Goal: Task Accomplishment & Management: Manage account settings

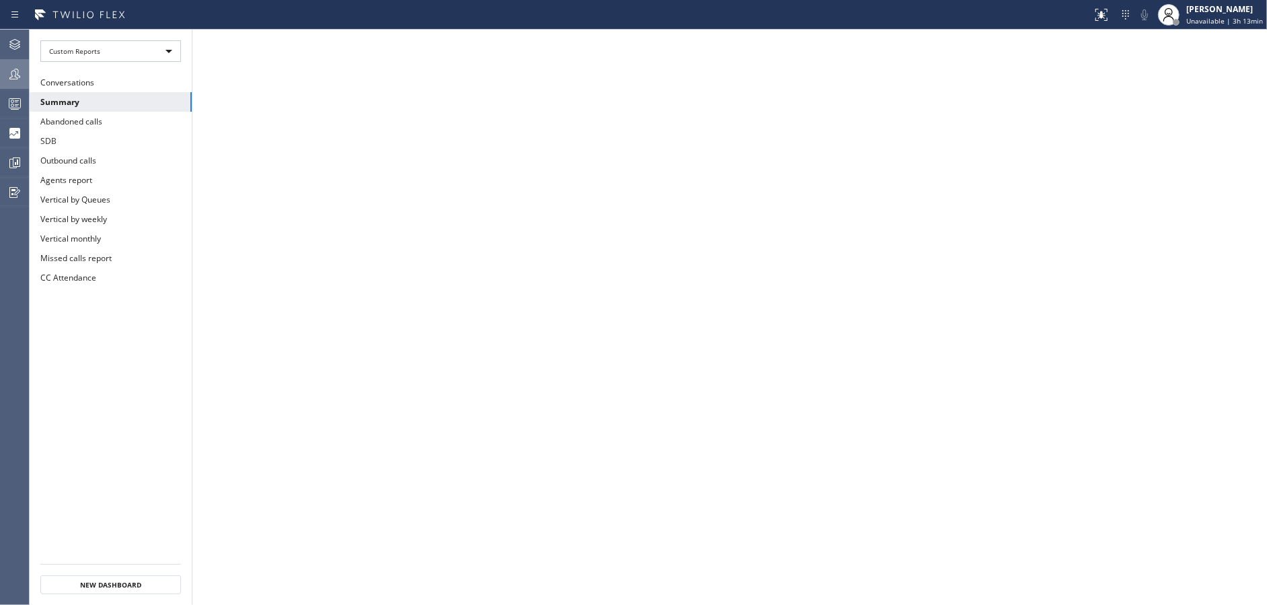
click at [5, 87] on button "Teams" at bounding box center [14, 74] width 29 height 30
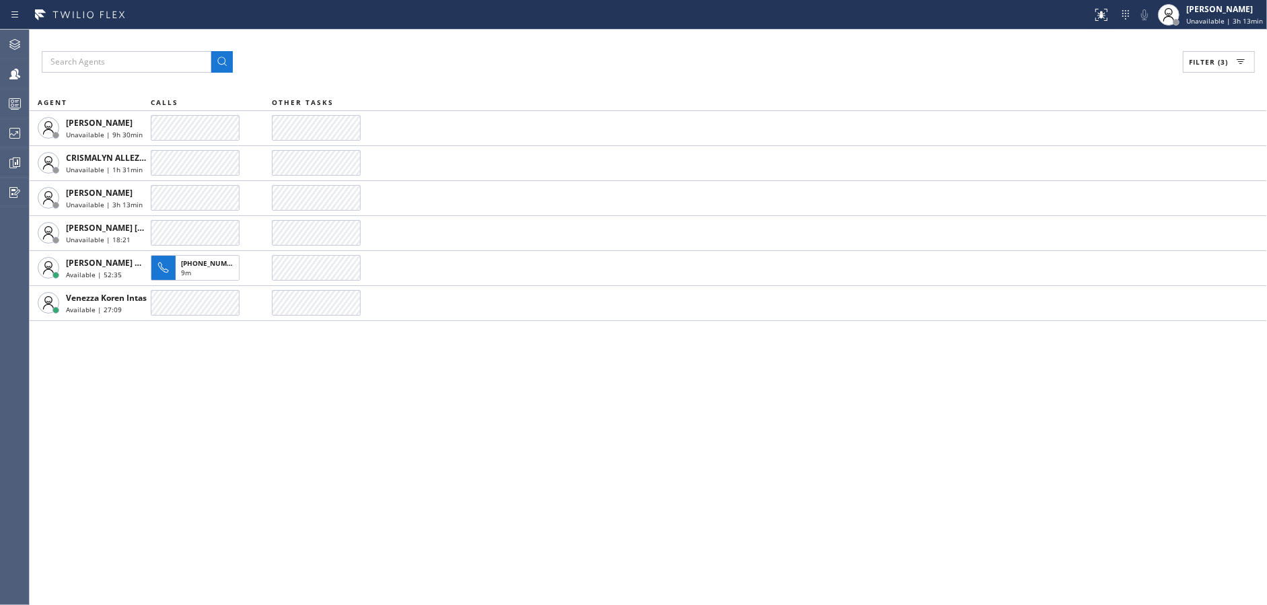
click at [374, 488] on div "Filter (3) AGENT CALLS OTHER TASKS [PERSON_NAME] Unavailable | 9h 30min CRISMAL…" at bounding box center [649, 317] width 1238 height 575
click at [1243, 21] on span "Unavailable | 3h 13min" at bounding box center [1225, 20] width 77 height 9
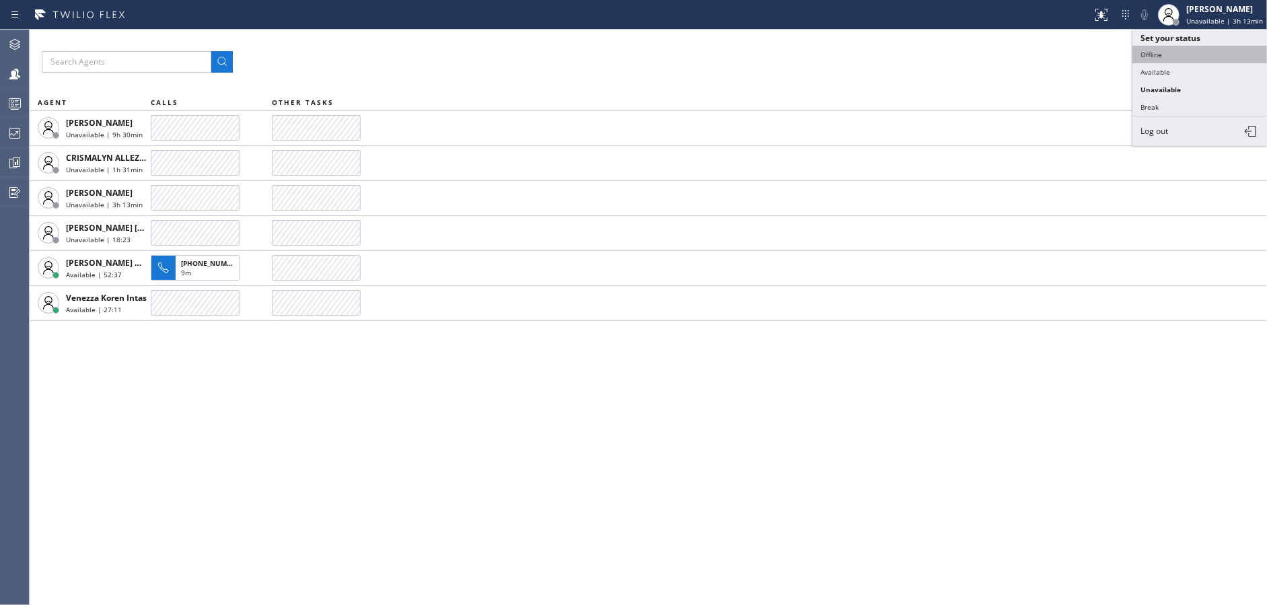
click at [1184, 57] on button "Offline" at bounding box center [1200, 54] width 135 height 17
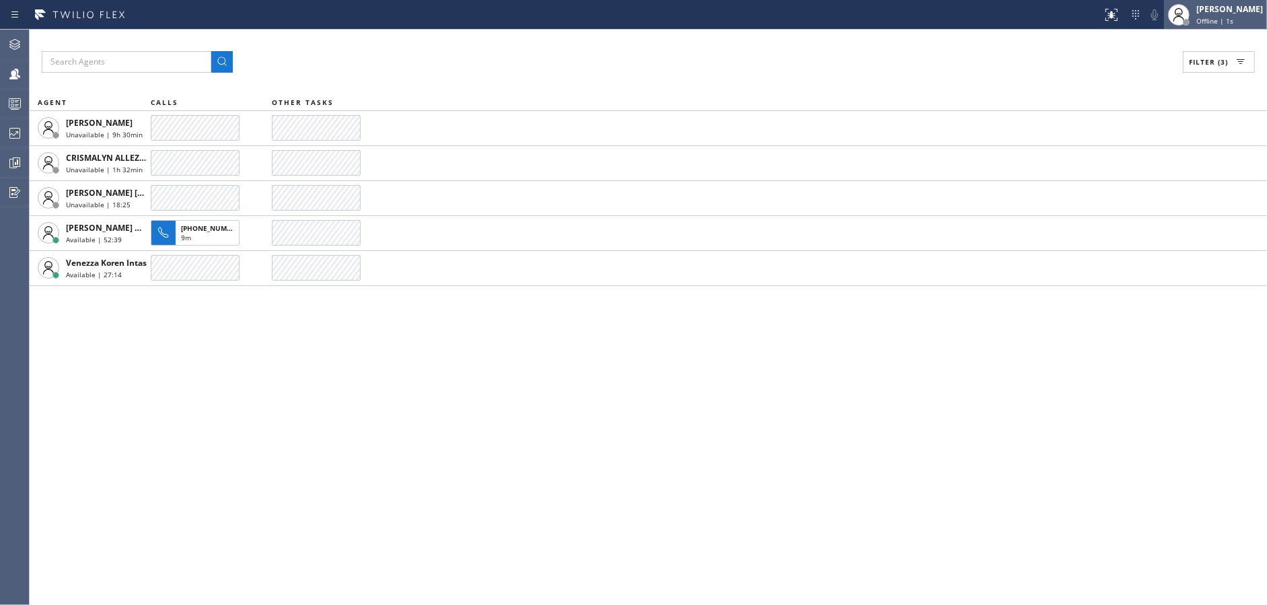
click at [1230, 12] on div "[PERSON_NAME]" at bounding box center [1230, 8] width 67 height 11
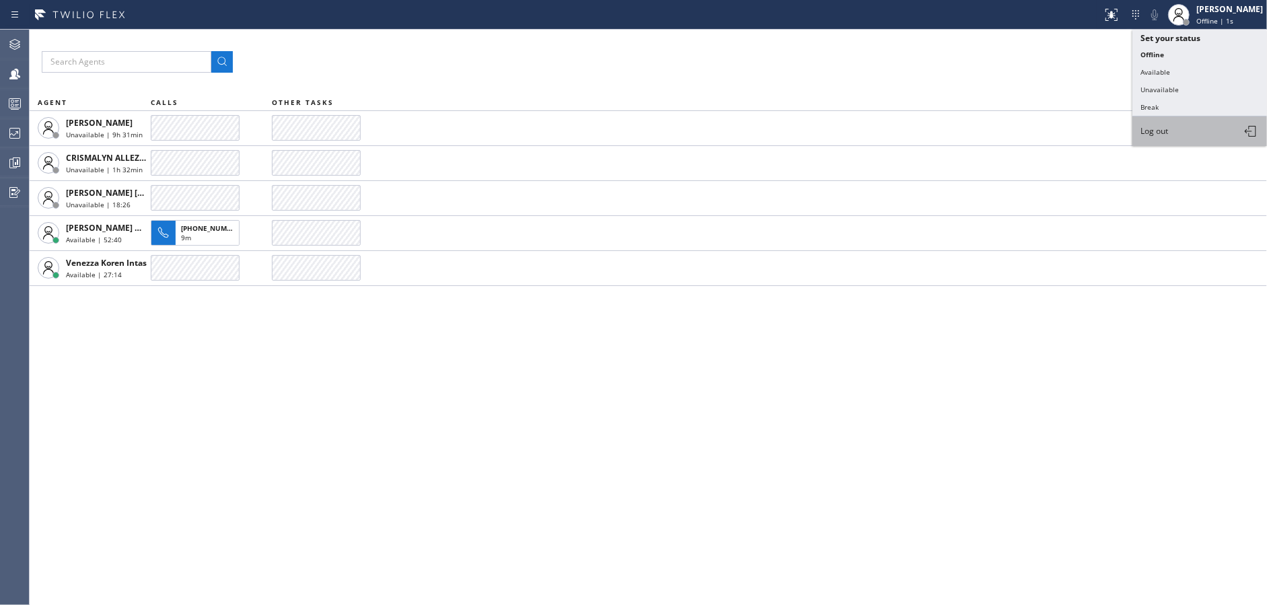
click at [1174, 123] on button "Log out" at bounding box center [1200, 131] width 135 height 30
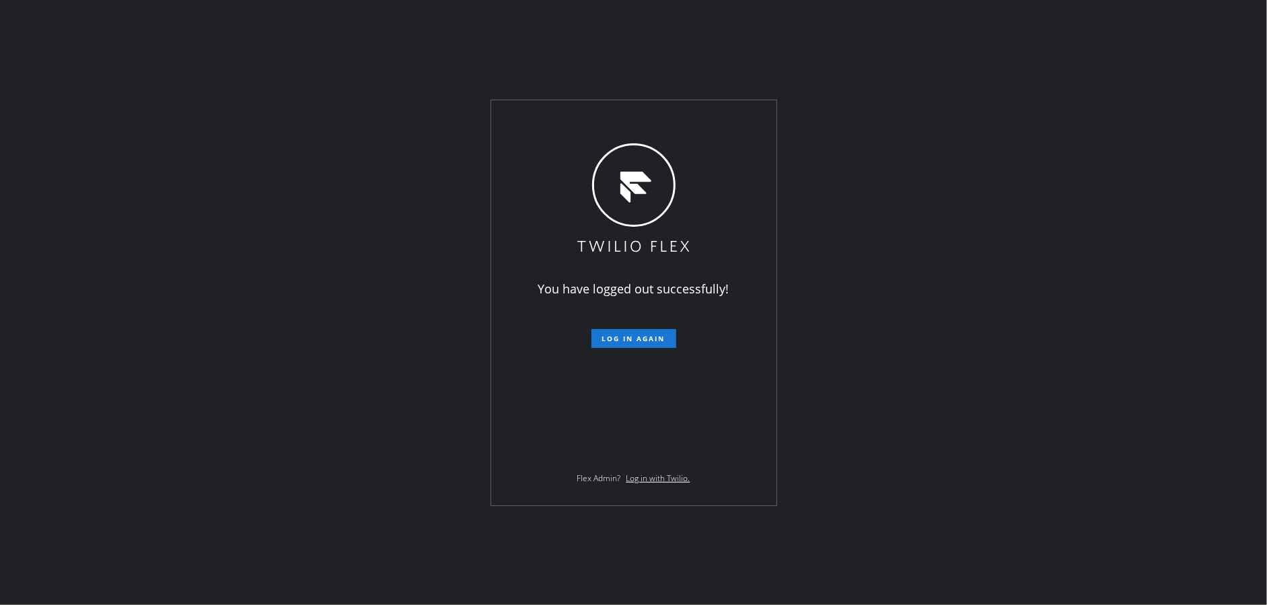
click at [556, 448] on div "You have logged out successfully! Log in again Flex Admin? Log in with Twilio." at bounding box center [633, 302] width 285 height 405
